Goal: Task Accomplishment & Management: Manage account settings

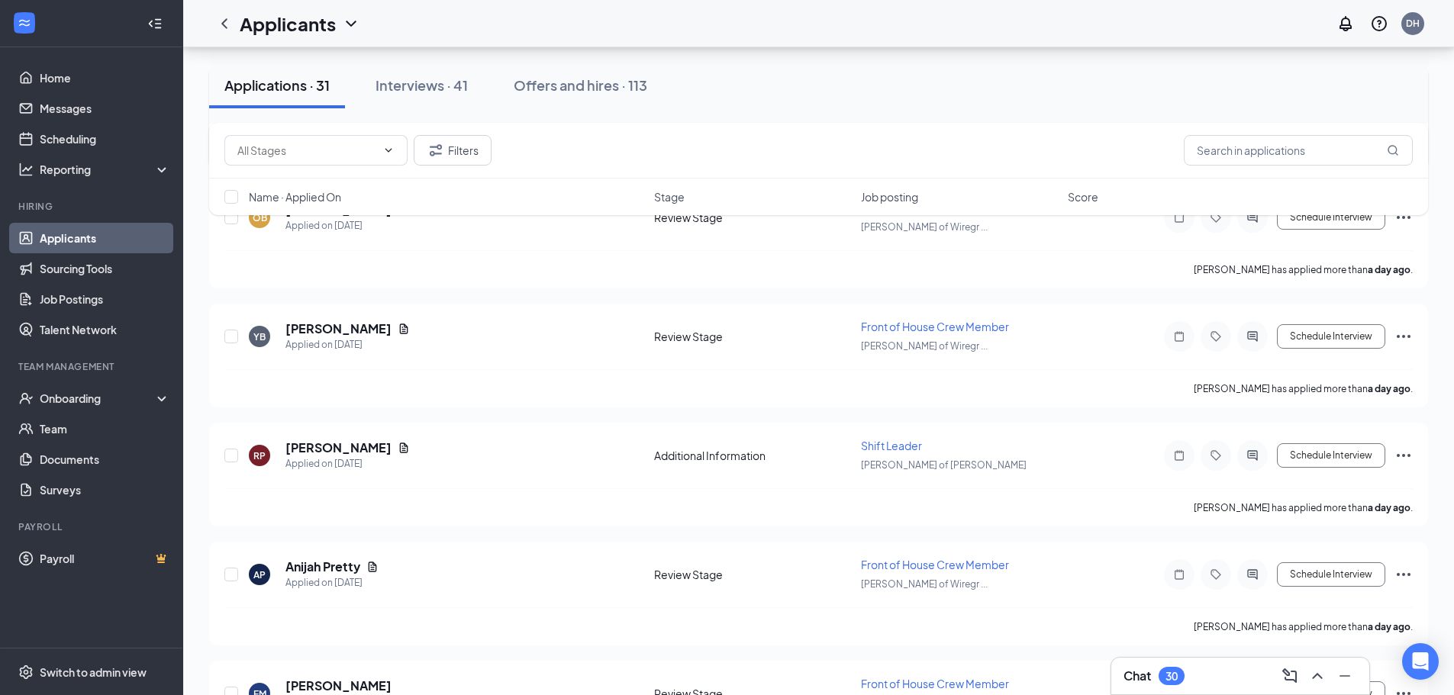
scroll to position [1679, 0]
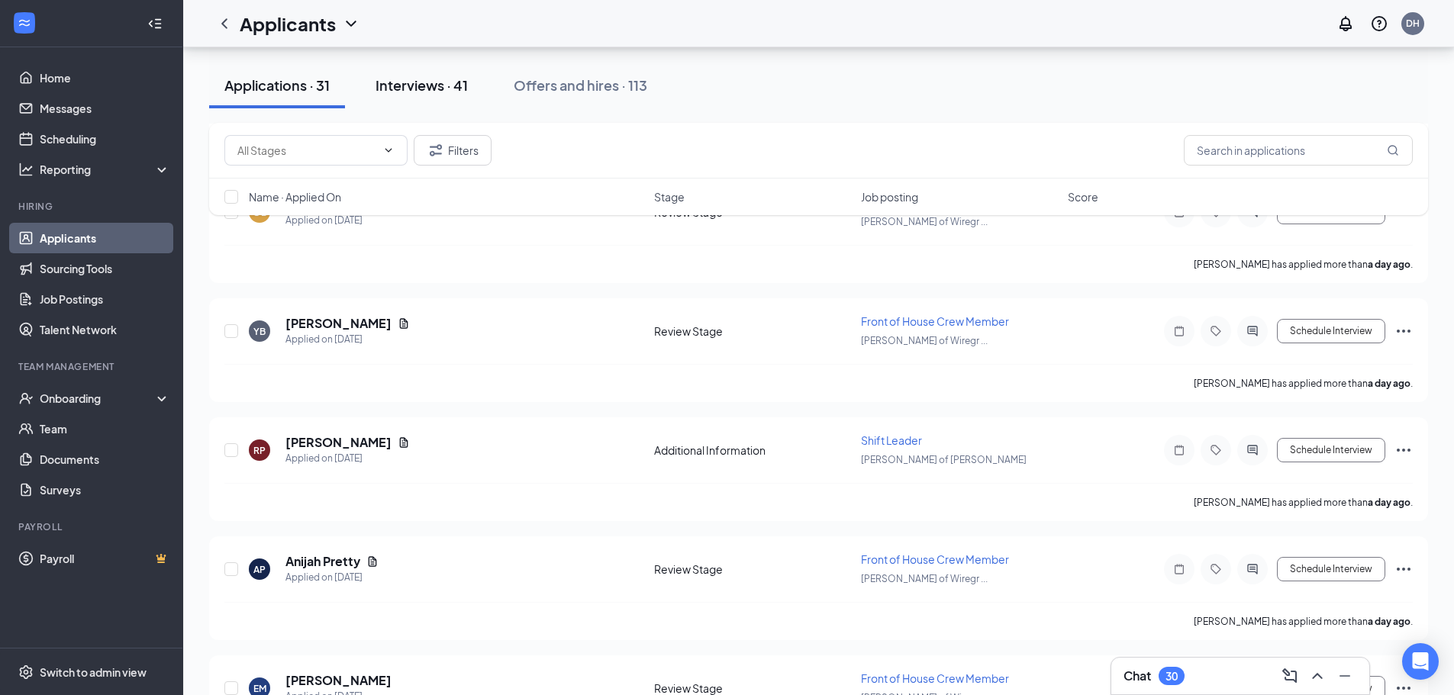
click at [439, 100] on button "Interviews · 41" at bounding box center [421, 86] width 123 height 46
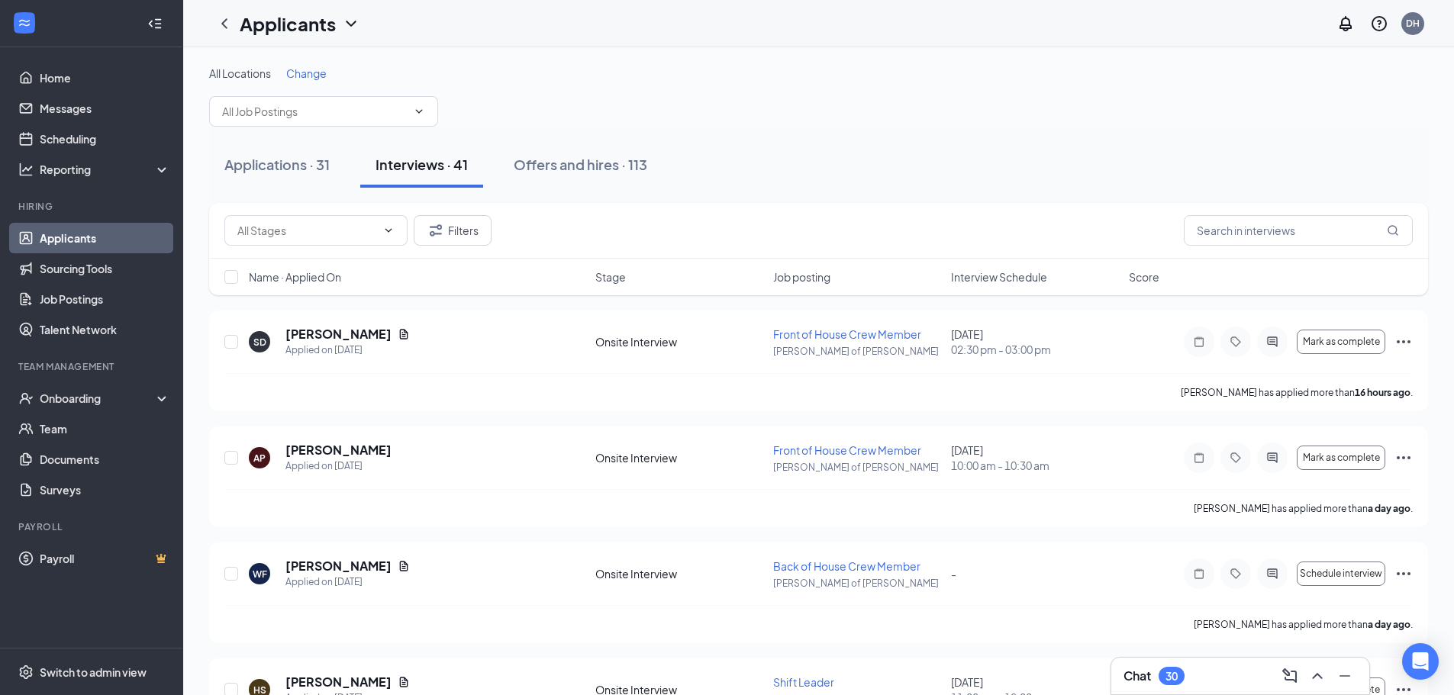
click at [1010, 278] on span "Interview Schedule" at bounding box center [999, 276] width 96 height 15
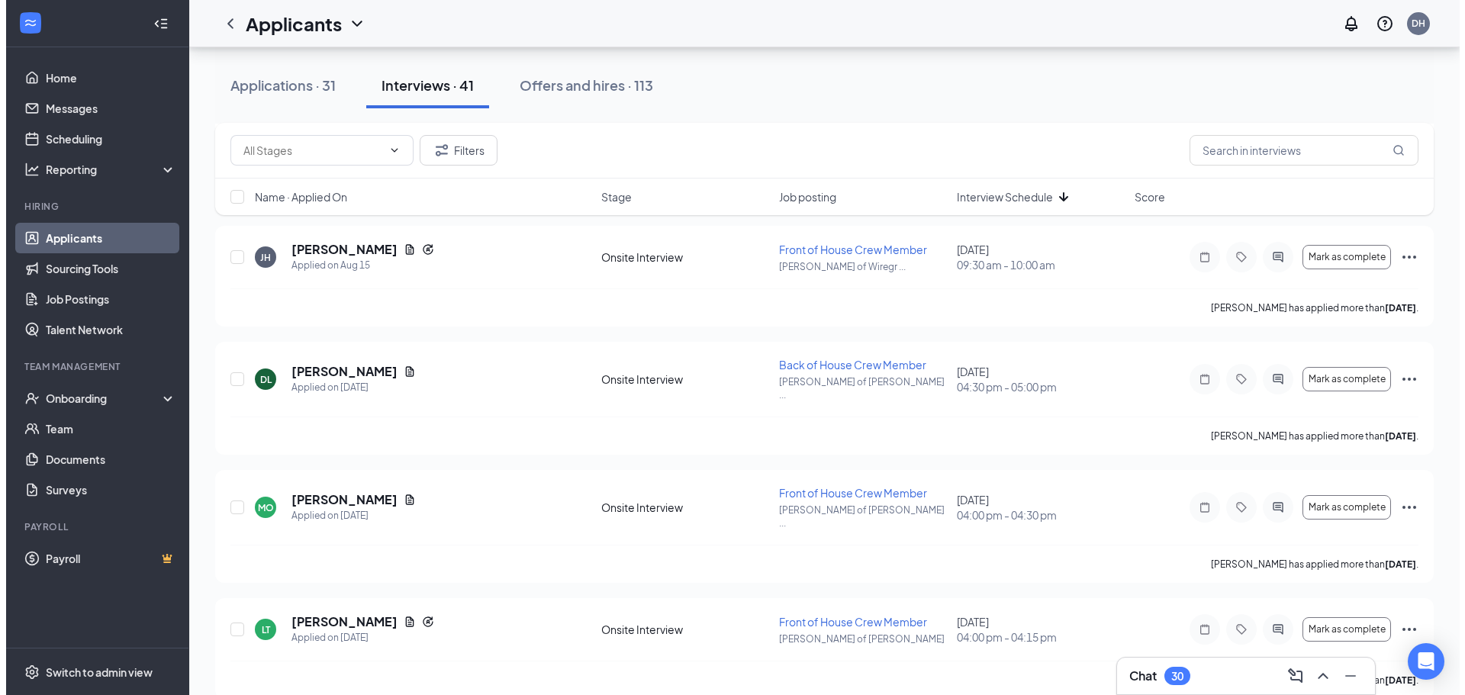
scroll to position [1450, 0]
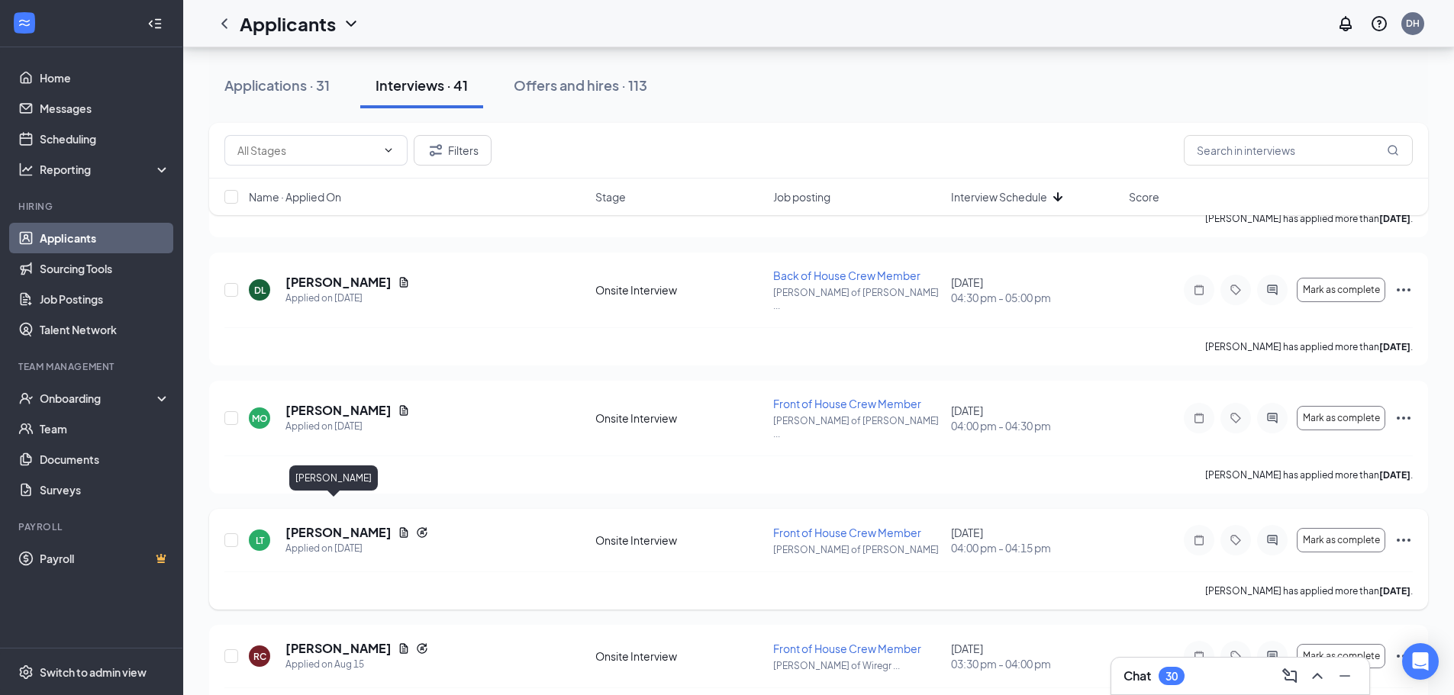
click at [301, 524] on h5 "[PERSON_NAME]" at bounding box center [338, 532] width 106 height 17
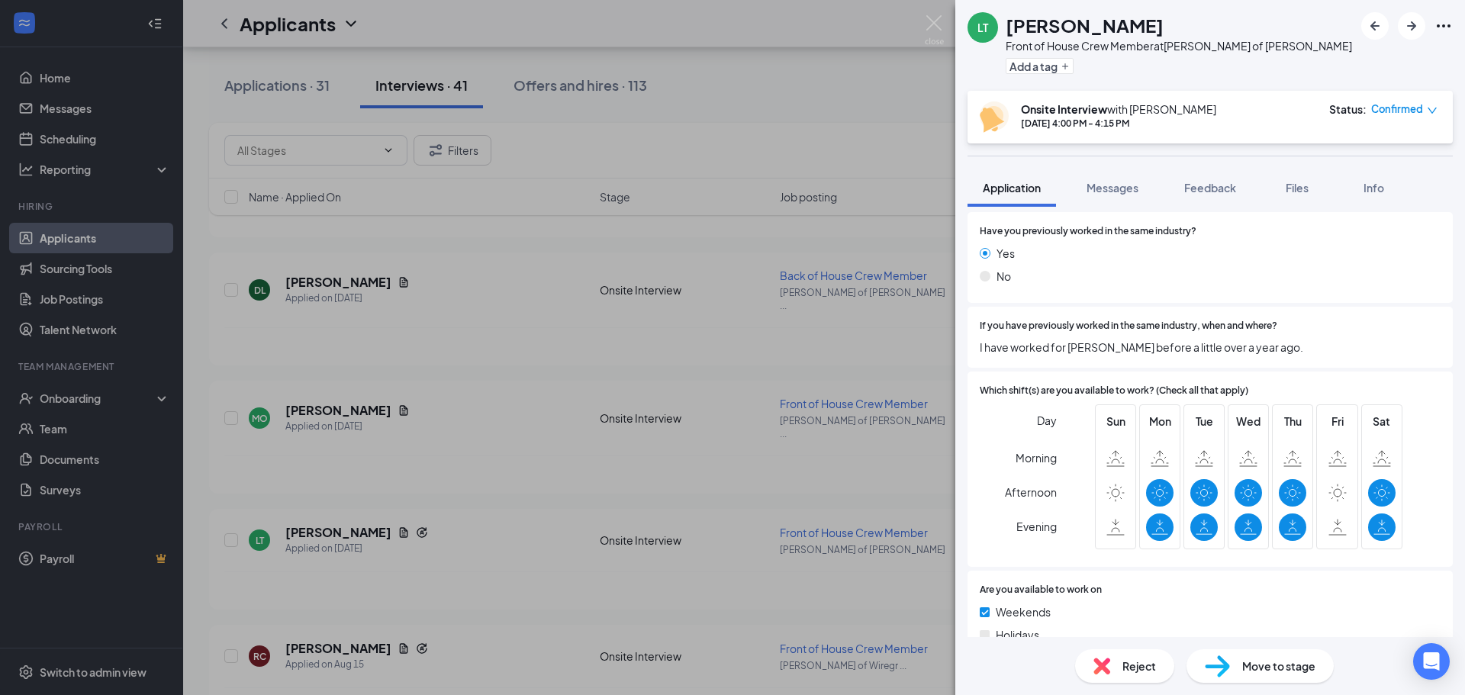
scroll to position [883, 0]
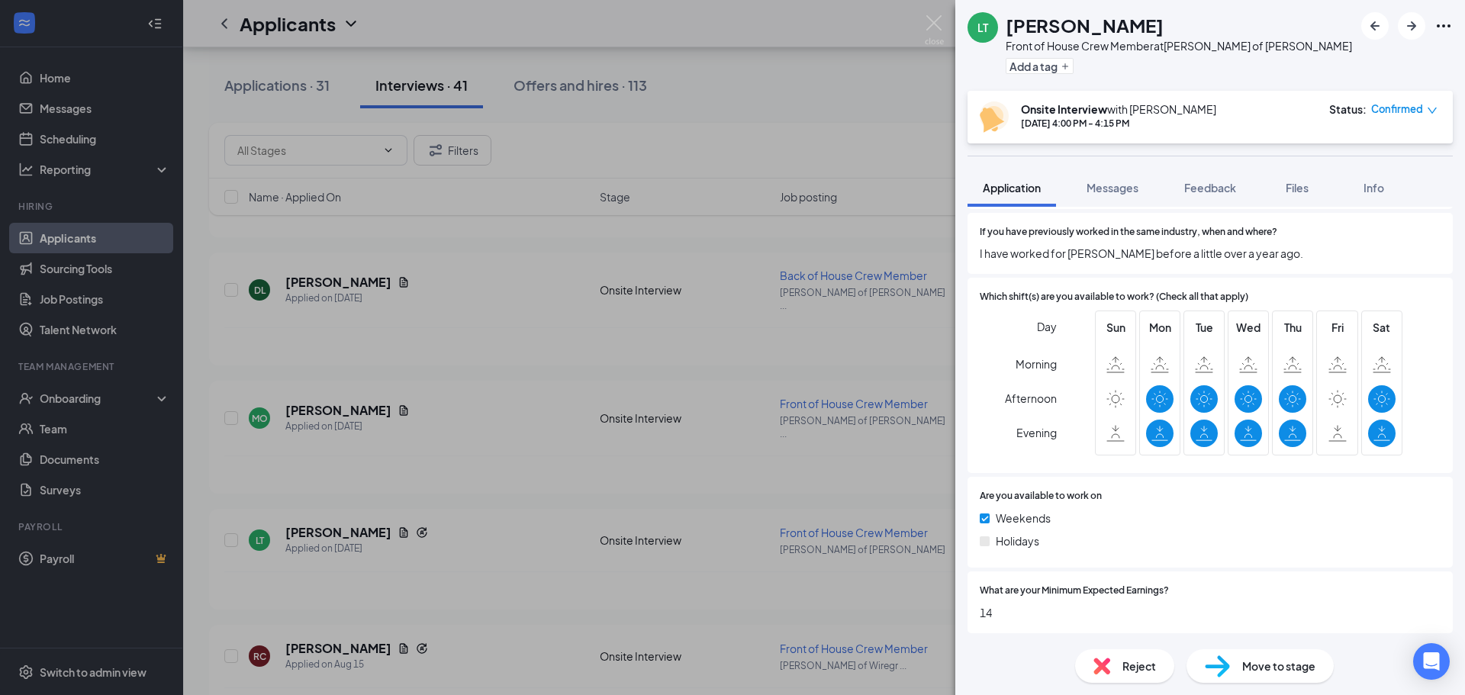
drag, startPoint x: 1249, startPoint y: 670, endPoint x: 1267, endPoint y: 667, distance: 18.6
click at [1250, 670] on span "Move to stage" at bounding box center [1278, 666] width 73 height 17
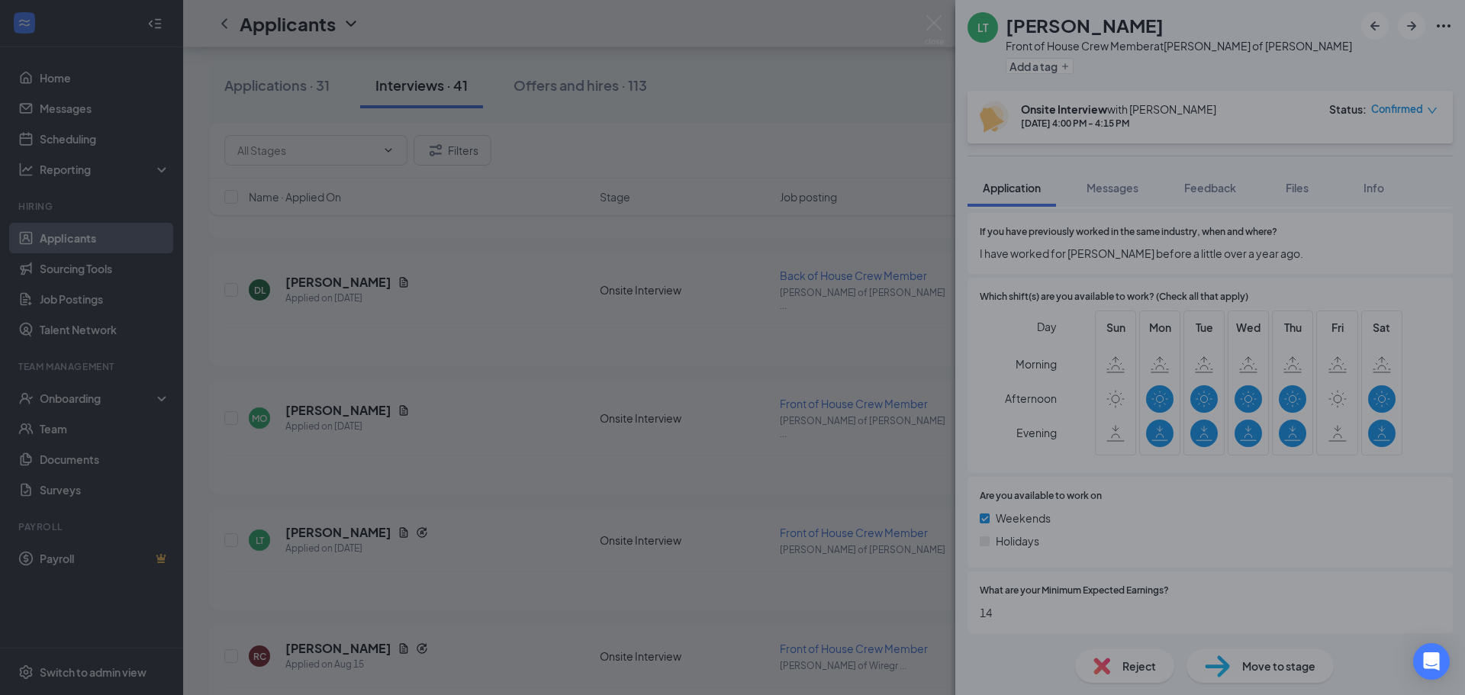
scroll to position [877, 0]
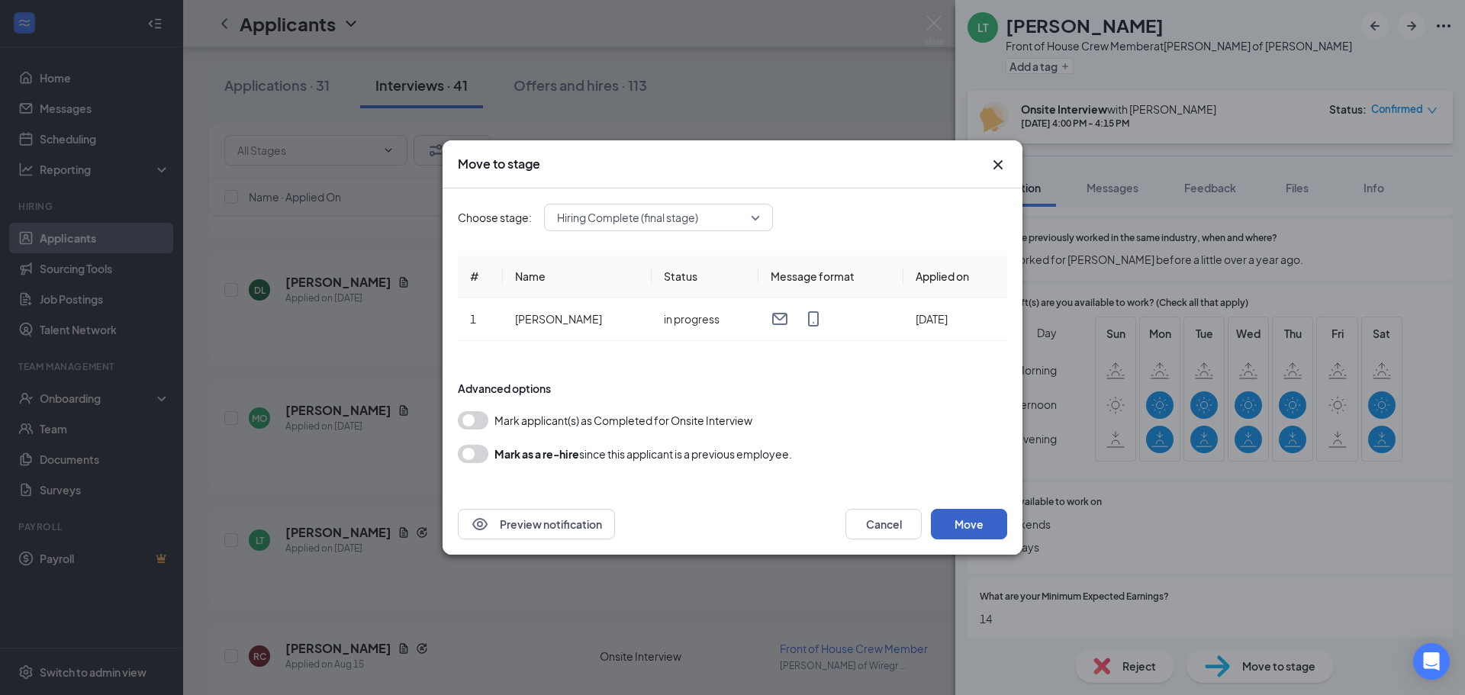
click at [977, 525] on button "Move" at bounding box center [969, 524] width 76 height 31
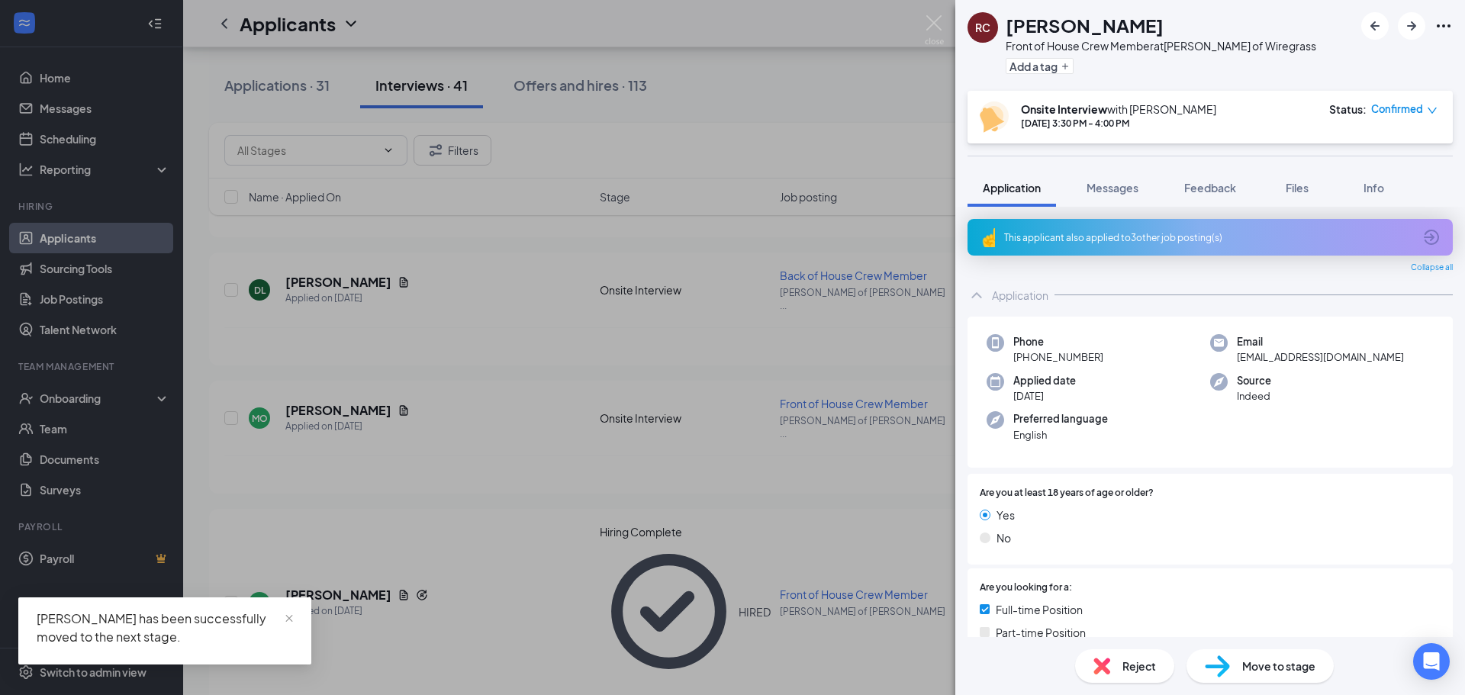
click at [516, 543] on div "RC [PERSON_NAME] Front of House Crew Member at [PERSON_NAME] of Wiregrass Add a…" at bounding box center [732, 347] width 1465 height 695
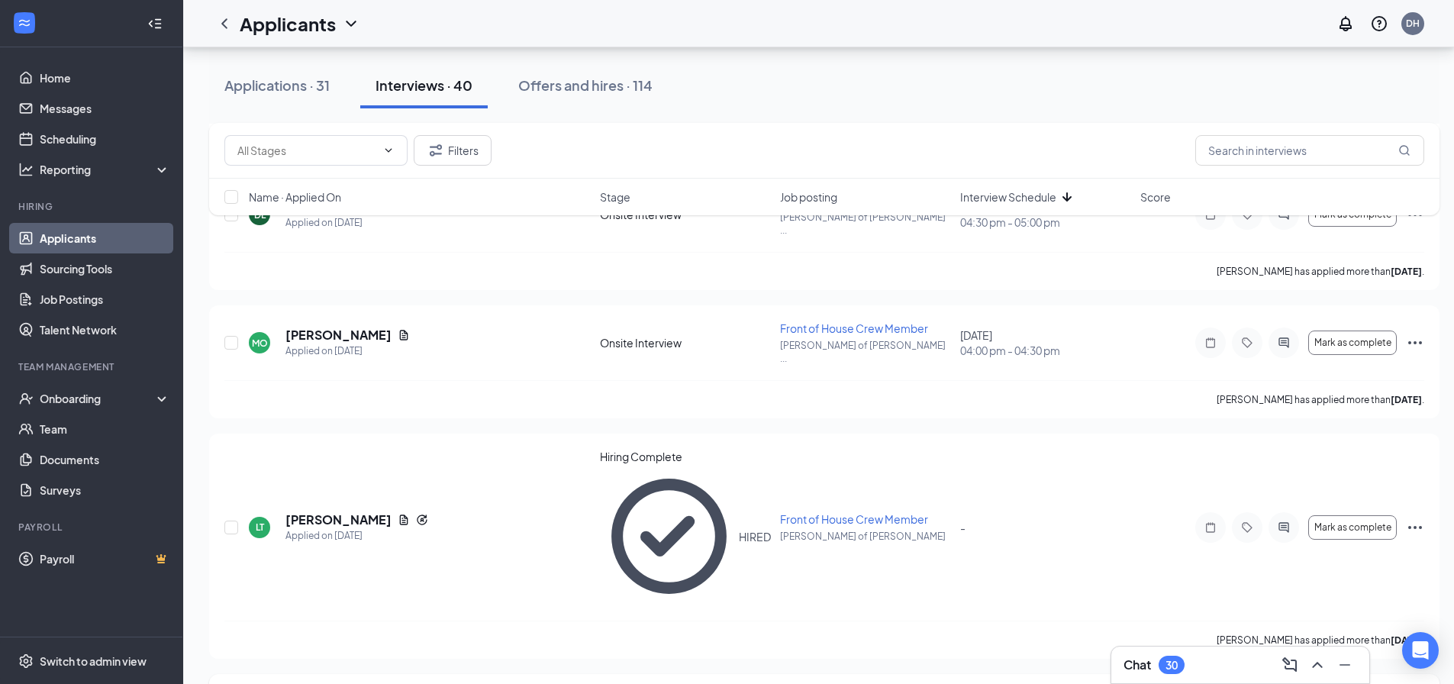
scroll to position [1526, 0]
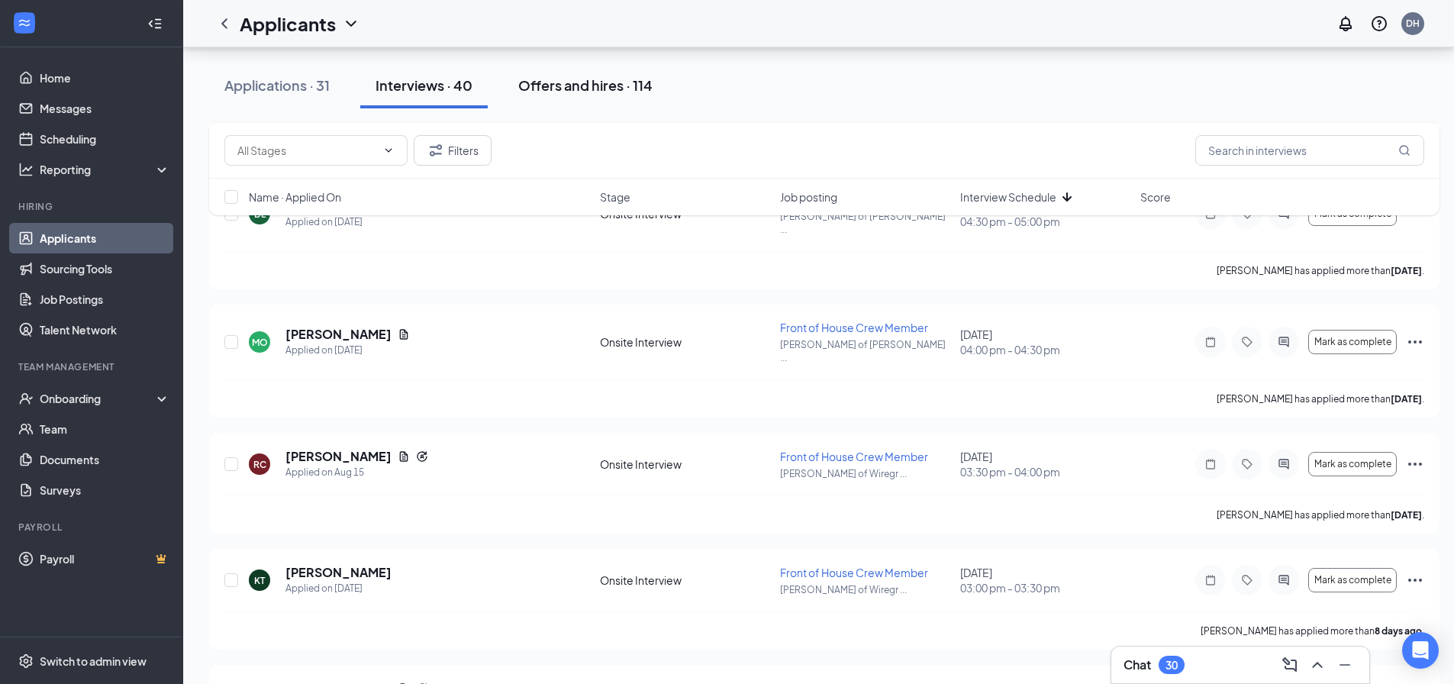
click at [595, 93] on div "Offers and hires · 114" at bounding box center [585, 85] width 134 height 19
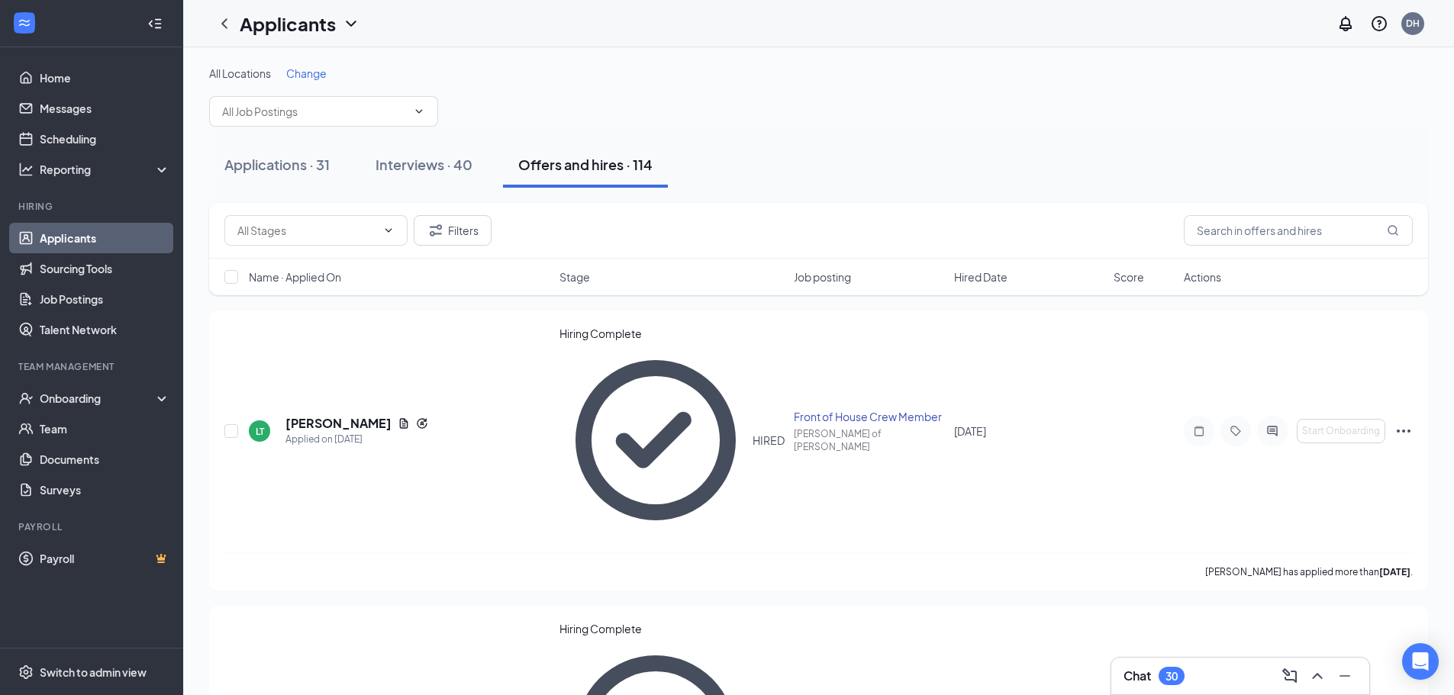
click at [987, 275] on span "Hired Date" at bounding box center [980, 276] width 53 height 15
